Goal: Find specific page/section

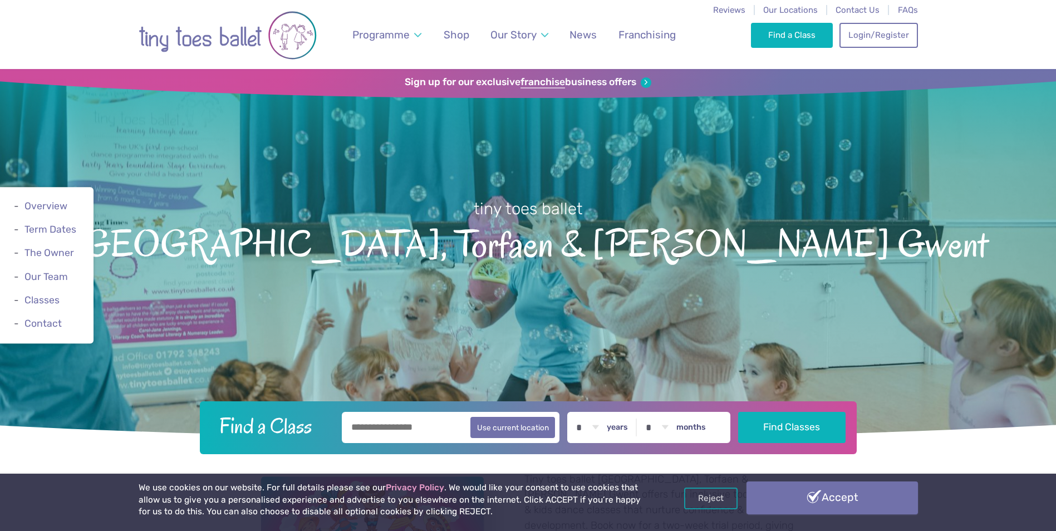
click at [836, 495] on link "Accept" at bounding box center [831, 497] width 171 height 32
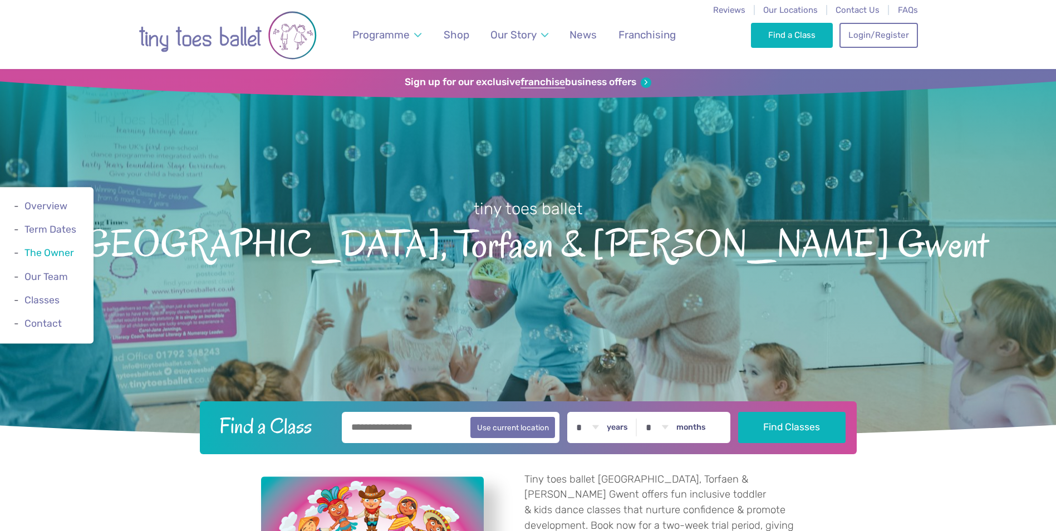
click at [57, 255] on link "The Owner" at bounding box center [49, 253] width 50 height 11
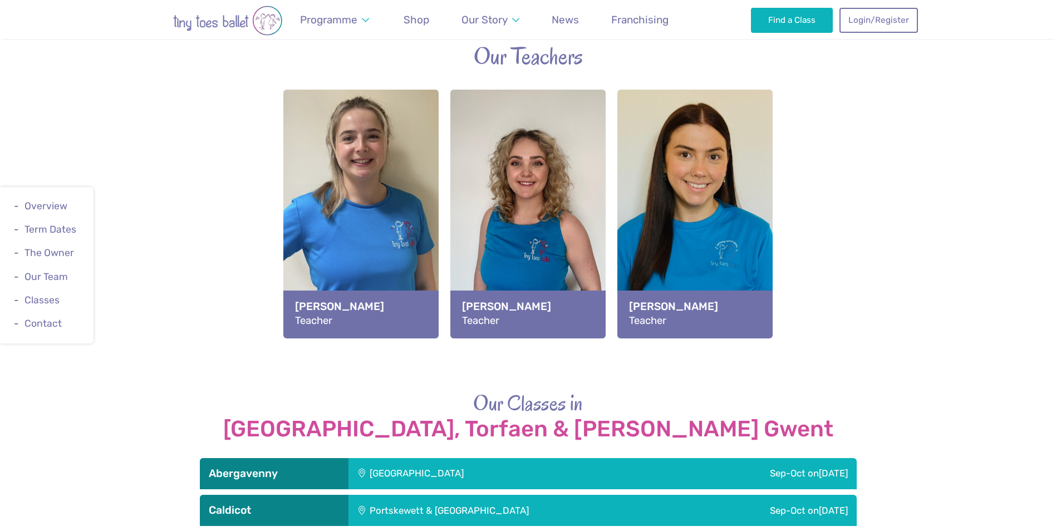
scroll to position [1326, 0]
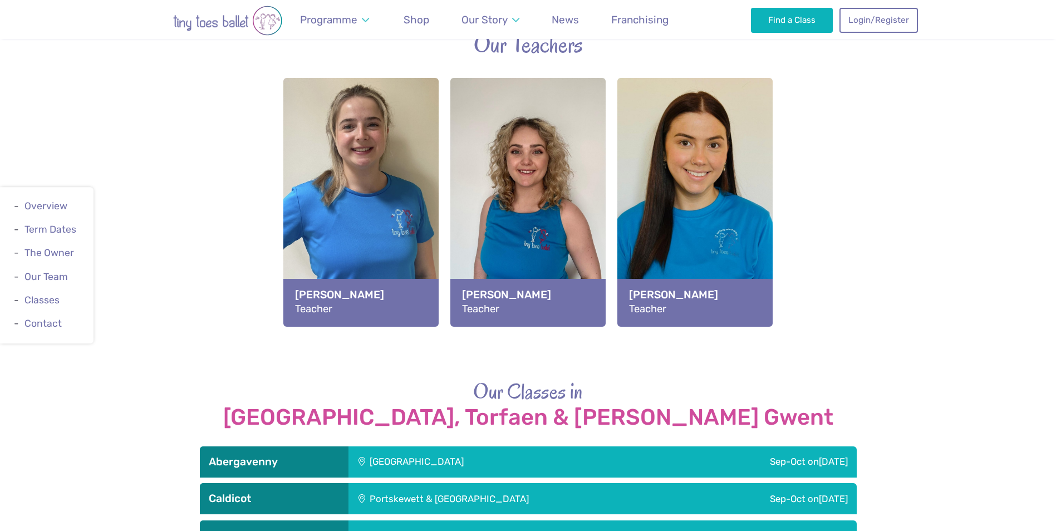
click at [318, 287] on strong "[PERSON_NAME]" at bounding box center [361, 294] width 132 height 15
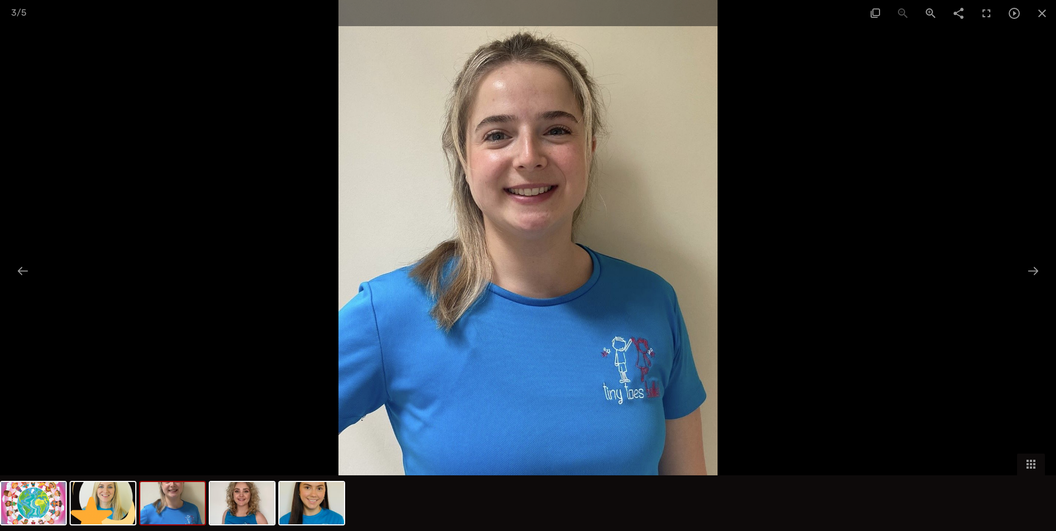
scroll to position [1938, 0]
click at [1027, 268] on div at bounding box center [1032, 271] width 23 height 22
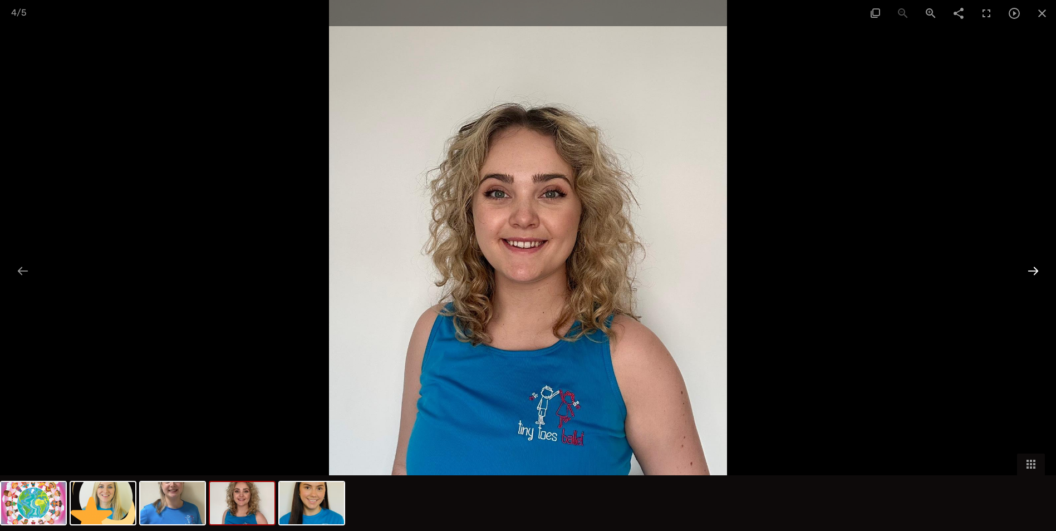
click at [1027, 268] on div at bounding box center [1032, 271] width 23 height 22
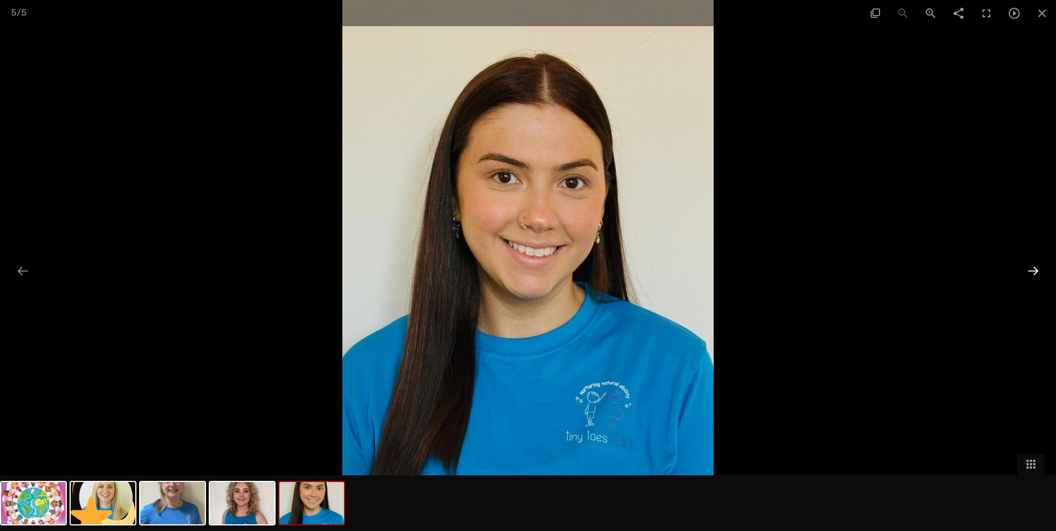
click at [1027, 268] on div at bounding box center [1032, 271] width 23 height 22
